Goal: Ask a question: Seek information or help from site administrators or community

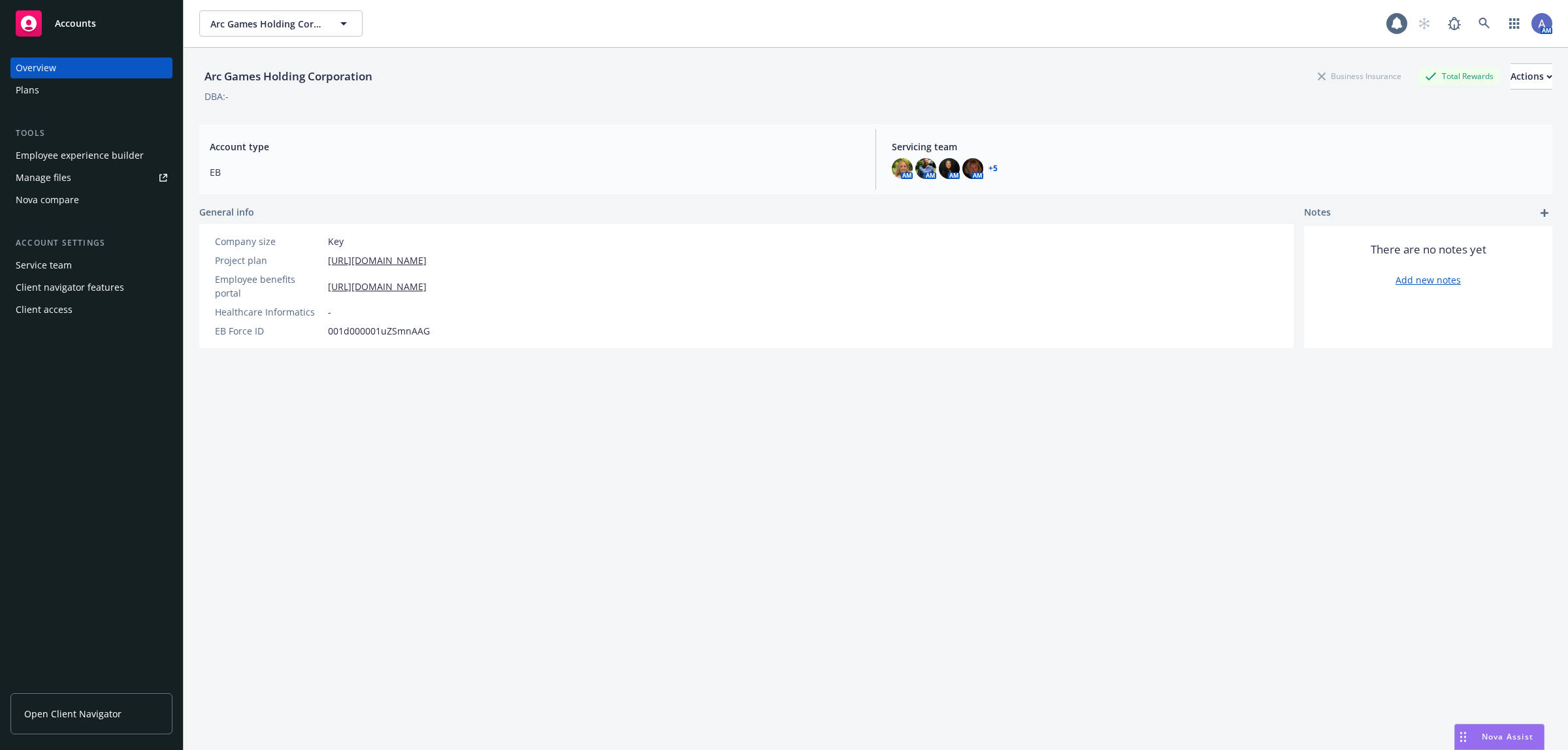
click at [1477, 739] on div "Nova Assist" at bounding box center [1507, 737] width 72 height 11
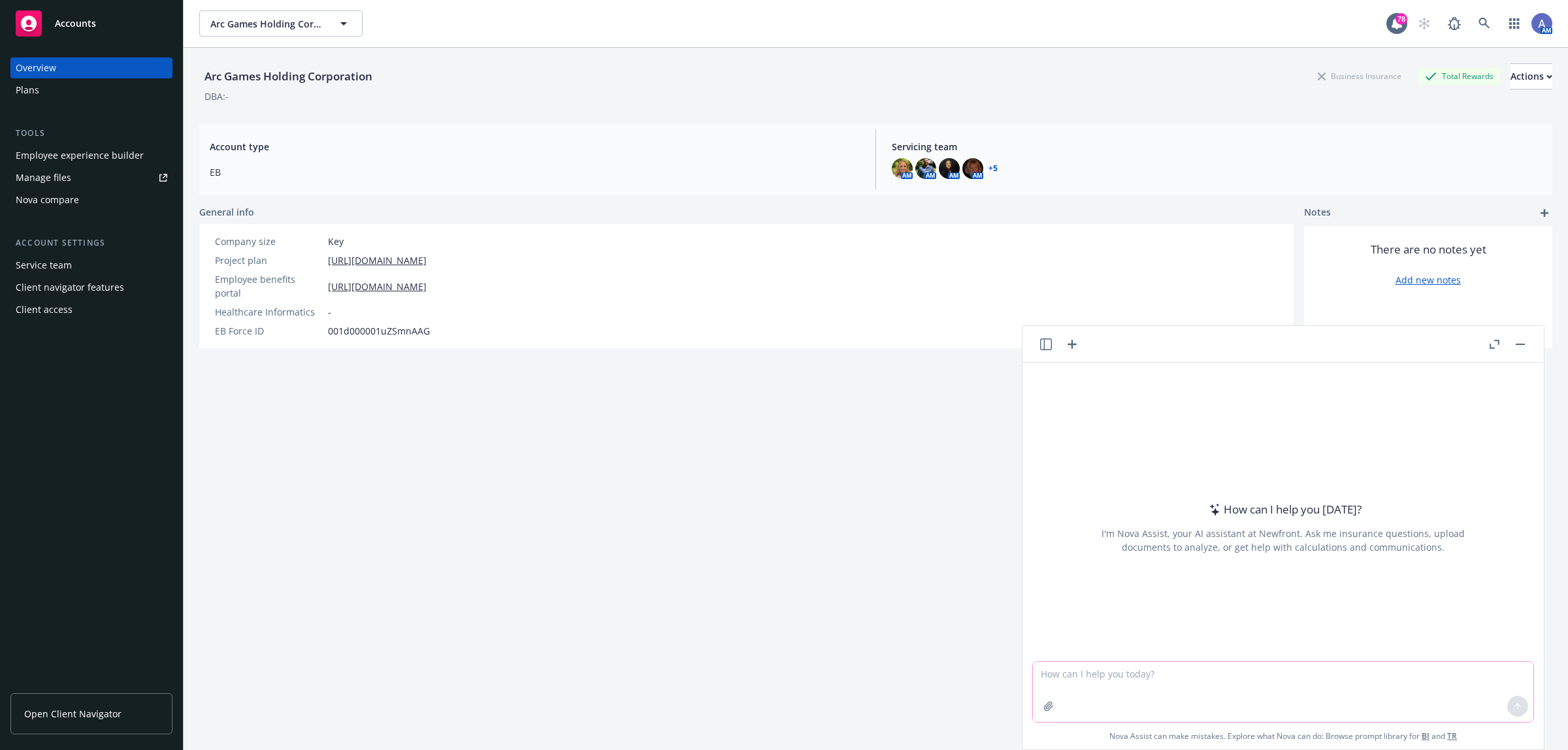
click at [1066, 683] on textarea at bounding box center [1283, 692] width 500 height 60
type textarea "is there small group medical benchmark data available for groups located in [GE…"
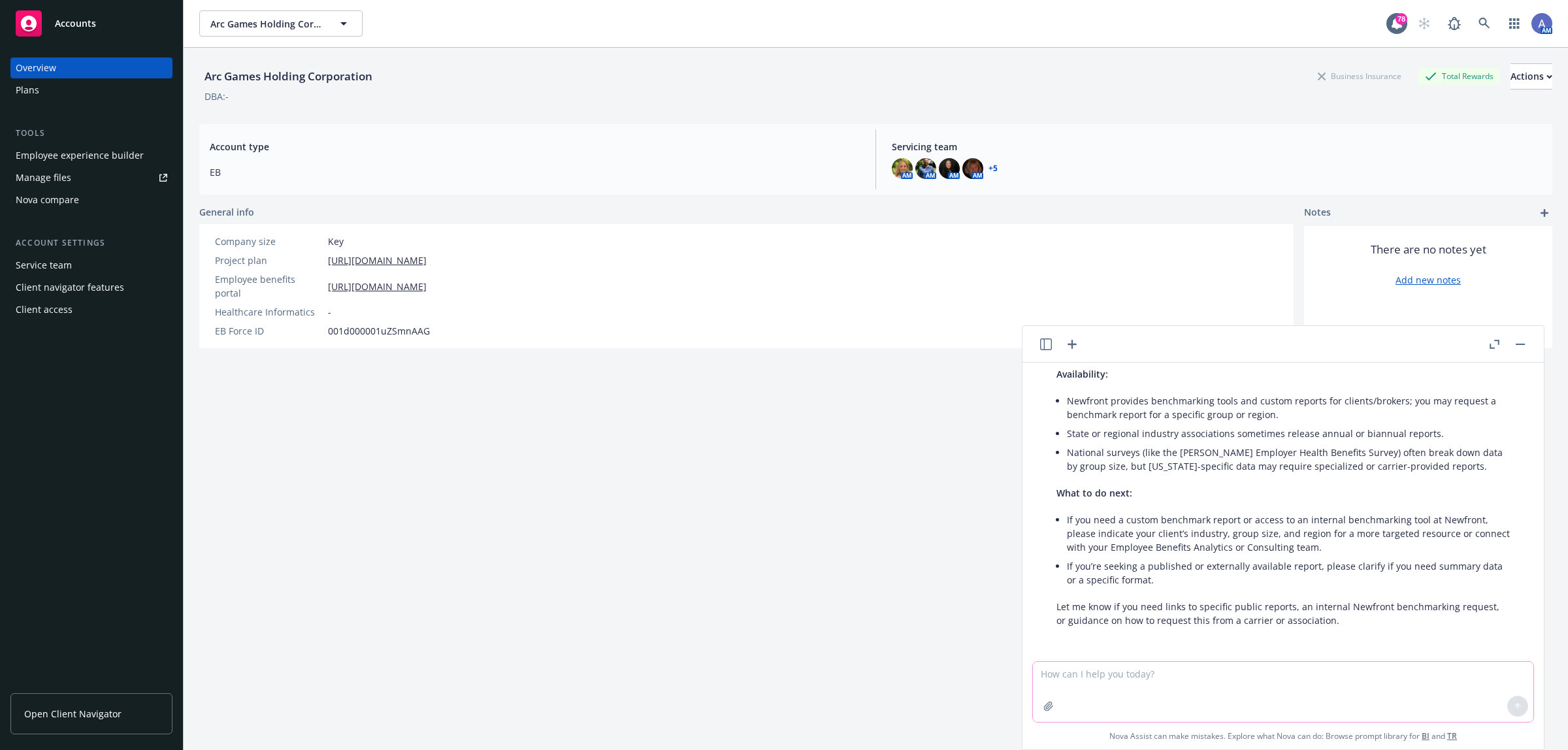
scroll to position [358, 0]
drag, startPoint x: 1136, startPoint y: 559, endPoint x: 1315, endPoint y: 563, distance: 179.0
click at [1315, 563] on li "If you’re seeking a published or externally available report, please clarify if…" at bounding box center [1289, 571] width 443 height 32
copy li "a published or externally available report,"
click at [1043, 678] on textarea at bounding box center [1283, 692] width 500 height 60
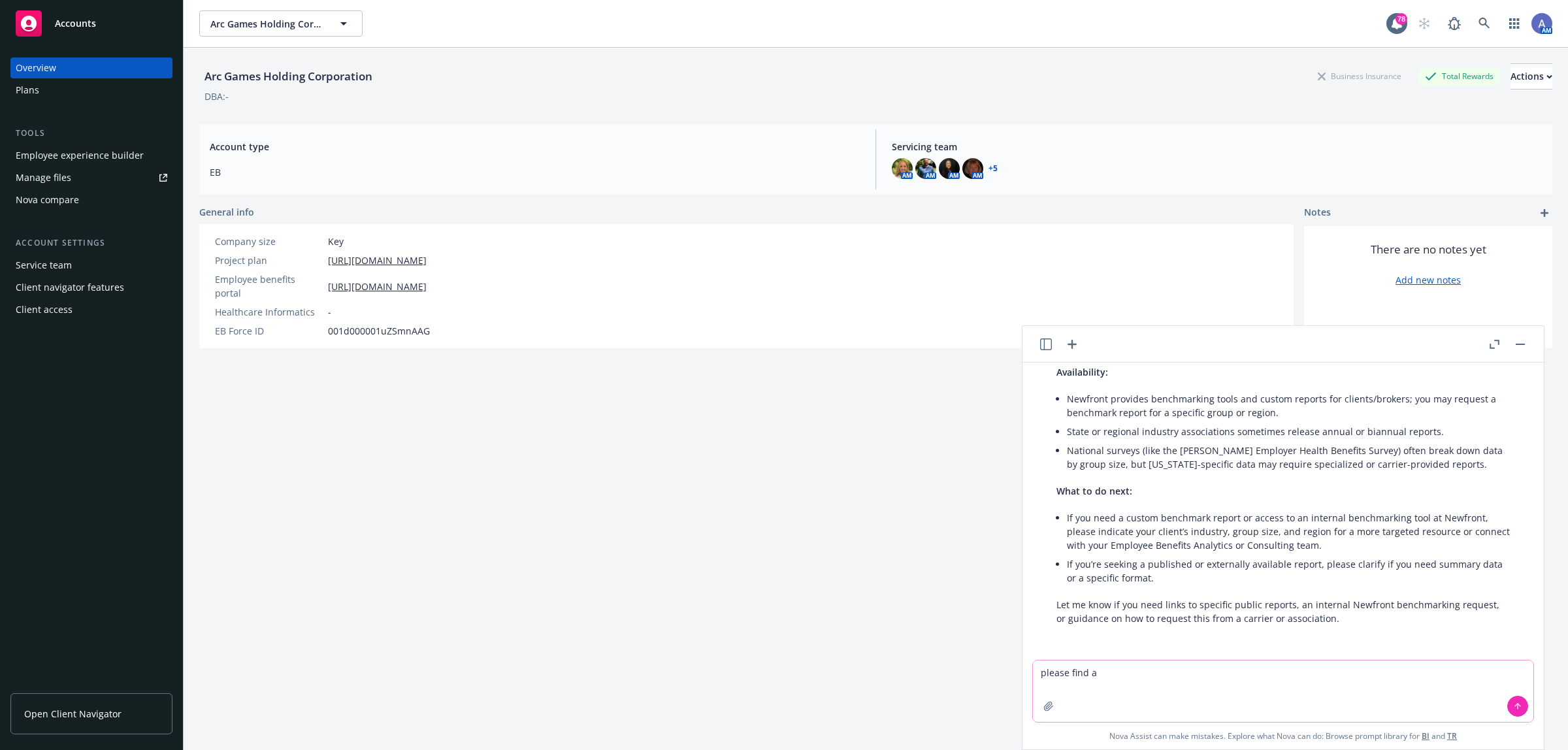
paste textarea "a published or externally available report,"
type textarea "please find a a published or externally available report that has medical bench…"
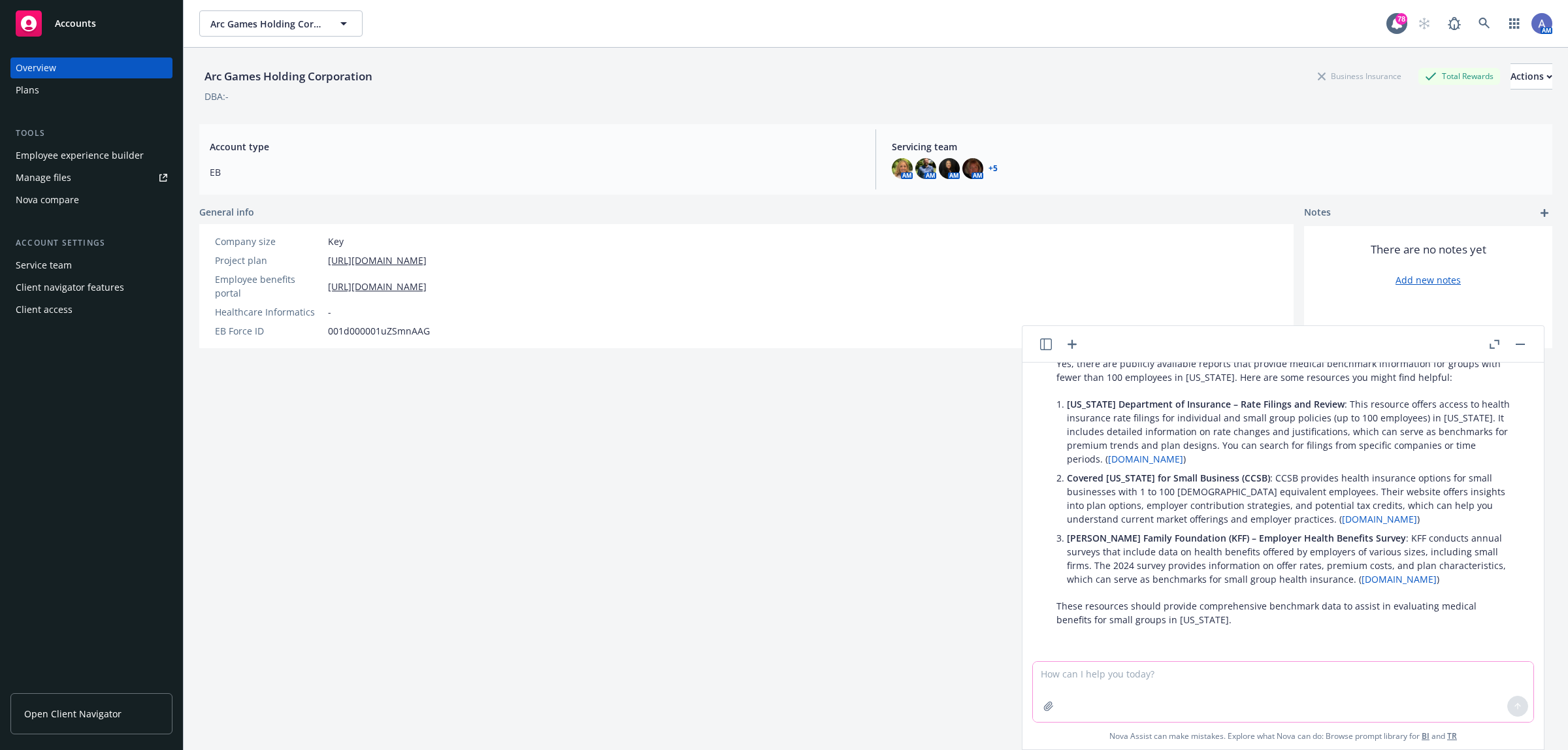
scroll to position [708, 0]
click at [1362, 580] on link "[DOMAIN_NAME]" at bounding box center [1399, 577] width 76 height 12
click at [1067, 534] on li "[PERSON_NAME] Family Foundation (KFF) – Employer Health Benefits Survey : KFF c…" at bounding box center [1289, 557] width 443 height 60
drag, startPoint x: 1069, startPoint y: 534, endPoint x: 1357, endPoint y: 533, distance: 288.0
click at [1357, 533] on p "[PERSON_NAME] Family Foundation (KFF) – Employer Health Benefits Survey : KFF c…" at bounding box center [1289, 558] width 443 height 55
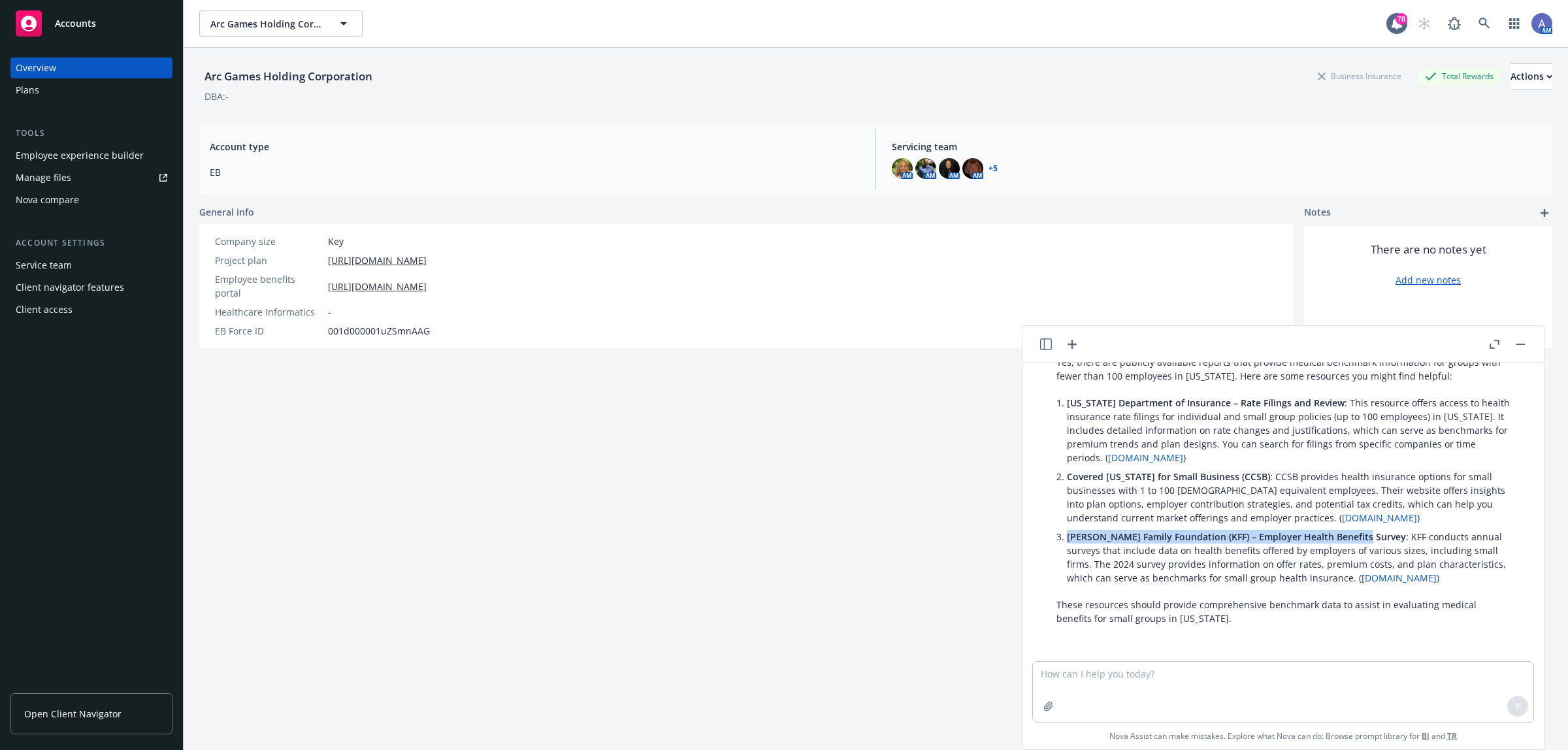
copy span "[PERSON_NAME] Family Foundation (KFF) – Employer Health Benefits Survey"
